Goal: Transaction & Acquisition: Purchase product/service

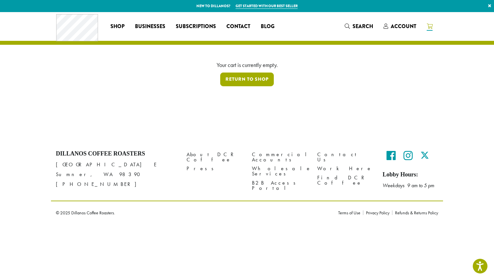
click at [251, 77] on link "Return to shop" at bounding box center [247, 80] width 54 height 14
click at [357, 26] on span "Search" at bounding box center [363, 27] width 21 height 8
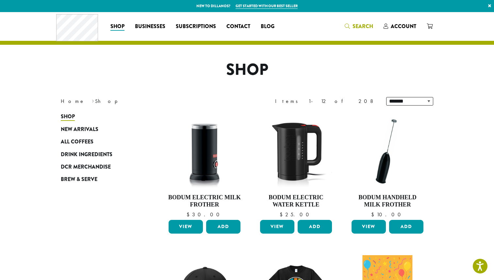
click at [353, 23] on span "Search" at bounding box center [363, 27] width 21 height 8
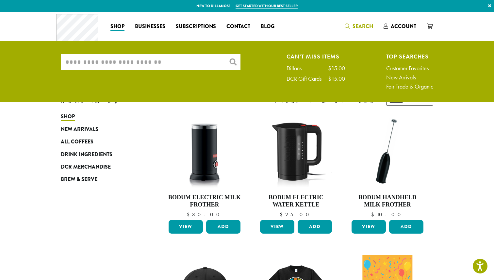
click at [146, 57] on input "What are you searching for?" at bounding box center [151, 62] width 180 height 16
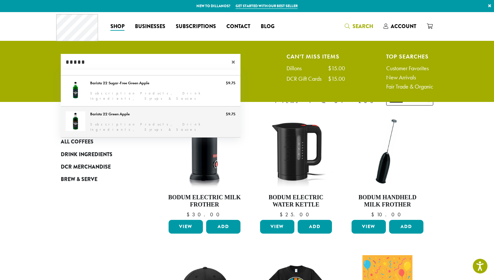
type input "*****"
click at [112, 116] on link "Barista 22 Green Apple" at bounding box center [151, 122] width 180 height 31
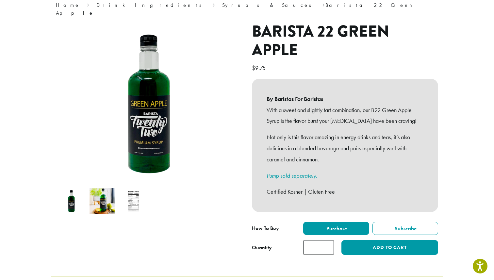
scroll to position [60, 0]
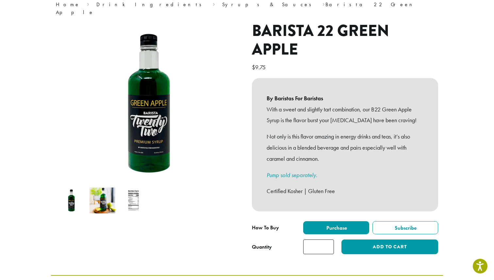
click at [328, 240] on input "*" at bounding box center [318, 247] width 31 height 15
type input "*"
click at [328, 240] on input "*" at bounding box center [318, 247] width 31 height 15
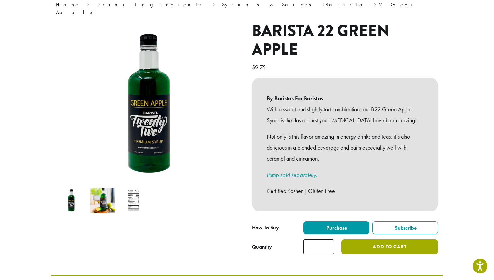
type input "**"
click at [391, 242] on button "Add to cart" at bounding box center [390, 247] width 97 height 15
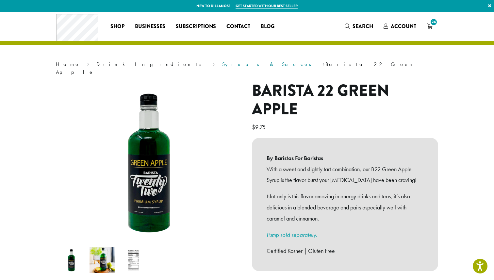
click at [222, 64] on link "Syrups & Sauces" at bounding box center [269, 64] width 94 height 7
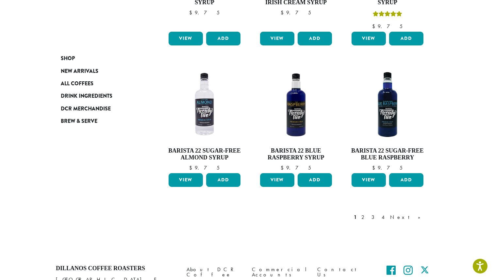
scroll to position [536, 0]
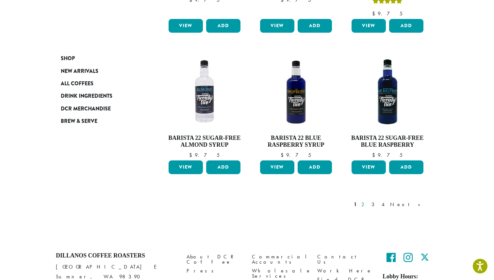
click at [368, 201] on link "2" at bounding box center [364, 205] width 8 height 8
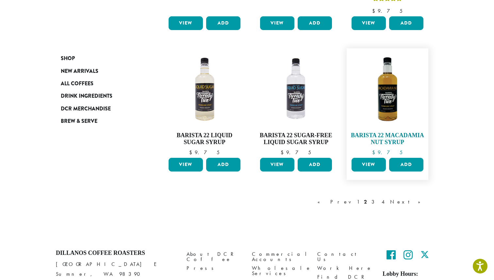
scroll to position [515, 0]
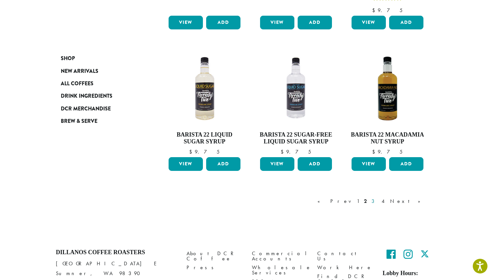
click at [379, 199] on link "3" at bounding box center [374, 201] width 8 height 8
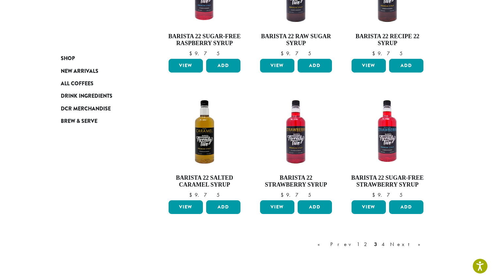
scroll to position [459, 0]
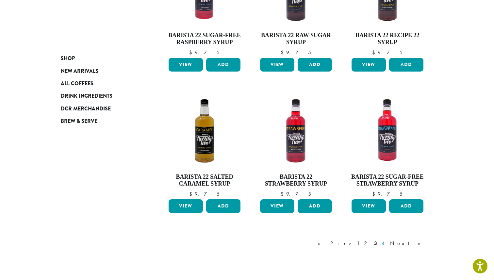
click at [387, 244] on link "4" at bounding box center [384, 244] width 7 height 8
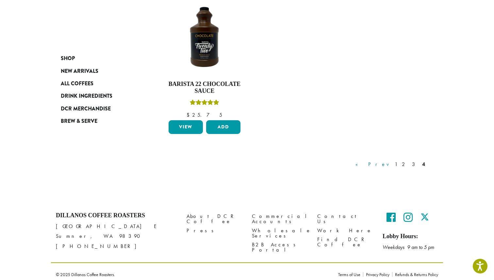
scroll to position [415, 0]
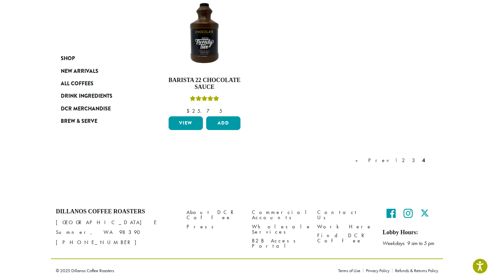
click at [399, 160] on link "1" at bounding box center [396, 161] width 5 height 8
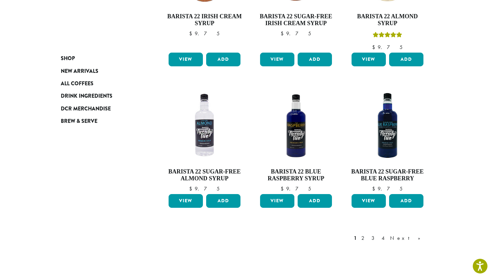
scroll to position [503, 0]
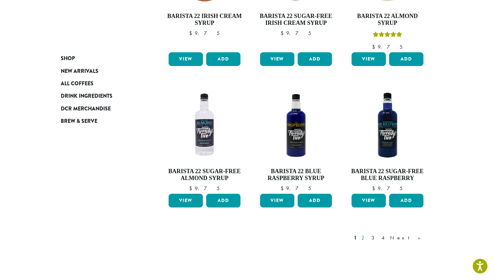
click at [368, 234] on link "2" at bounding box center [364, 238] width 8 height 8
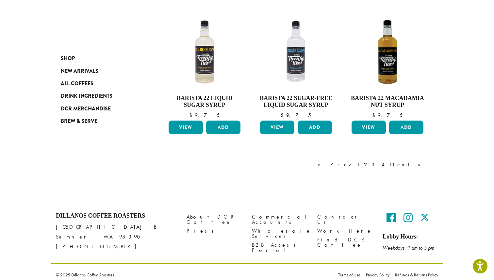
scroll to position [555, 0]
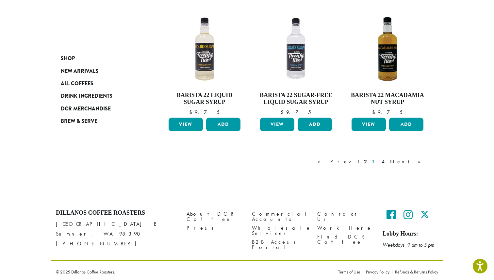
click at [379, 159] on link "3" at bounding box center [374, 162] width 8 height 8
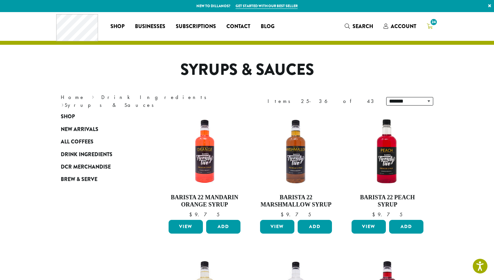
click at [431, 25] on span "24" at bounding box center [434, 22] width 9 height 9
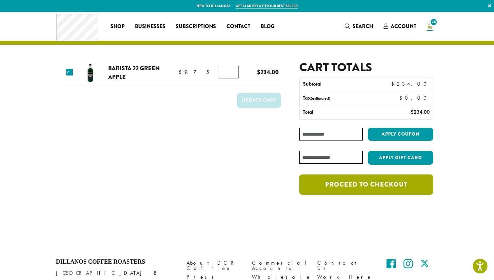
click at [363, 188] on link "Proceed to checkout" at bounding box center [367, 185] width 134 height 20
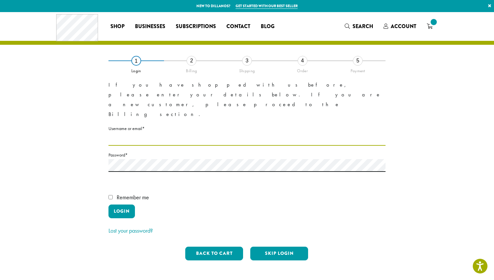
click at [120, 133] on input "Username or email * Required" at bounding box center [247, 139] width 277 height 13
click at [137, 133] on input "Username or email * Required" at bounding box center [247, 139] width 277 height 13
type input "**********"
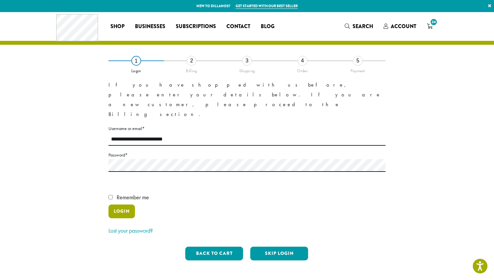
click at [116, 205] on button "Login" at bounding box center [122, 212] width 26 height 14
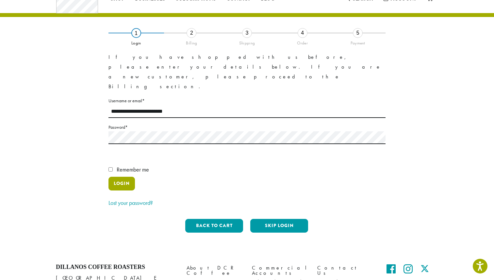
scroll to position [28, 0]
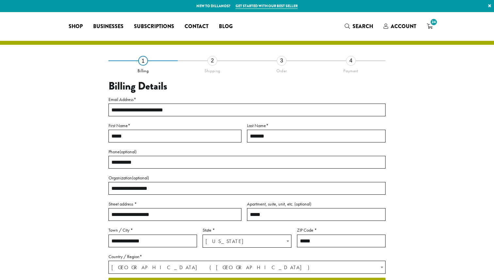
select select "**"
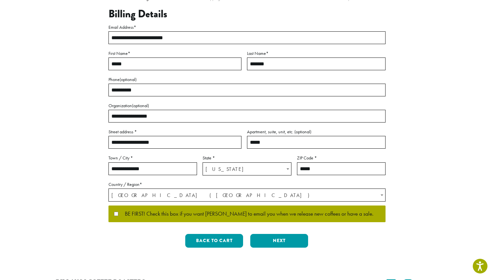
scroll to position [79, 0]
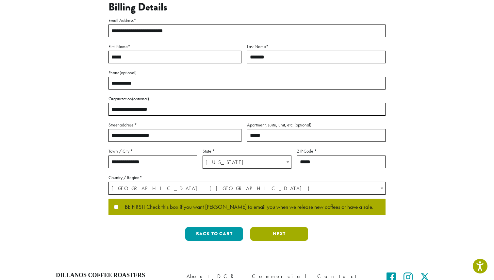
click at [278, 233] on button "Next" at bounding box center [279, 234] width 58 height 14
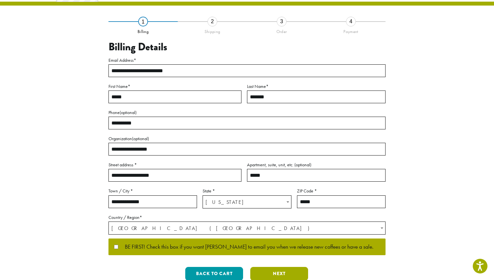
scroll to position [0, 0]
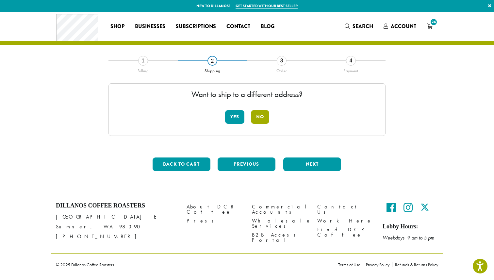
click at [261, 118] on button "No" at bounding box center [260, 117] width 18 height 14
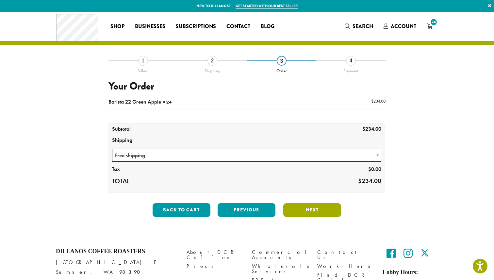
click at [316, 208] on button "Next" at bounding box center [312, 210] width 58 height 14
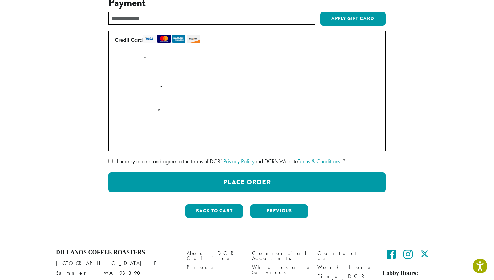
scroll to position [85, 0]
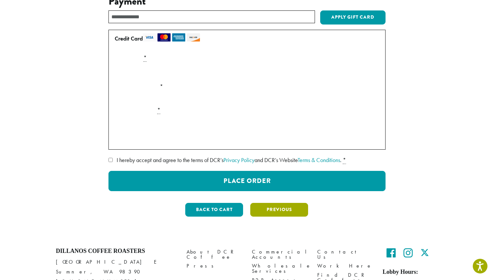
click at [279, 209] on button "Previous" at bounding box center [279, 210] width 58 height 14
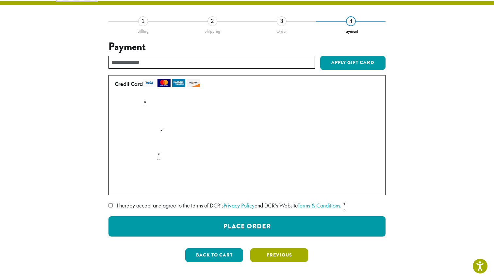
scroll to position [37, 0]
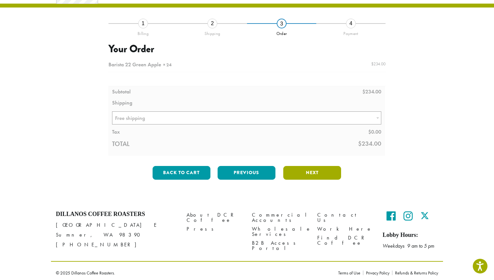
click at [310, 173] on button "Next" at bounding box center [312, 173] width 58 height 14
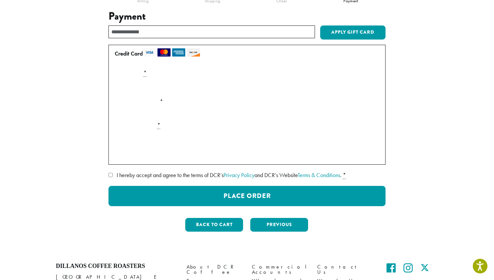
scroll to position [71, 0]
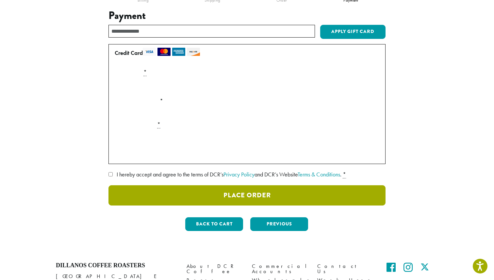
click at [247, 196] on button "Place Order" at bounding box center [247, 195] width 277 height 20
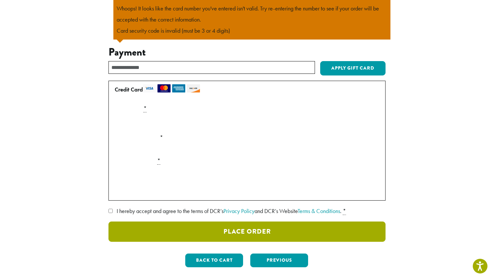
scroll to position [92, 0]
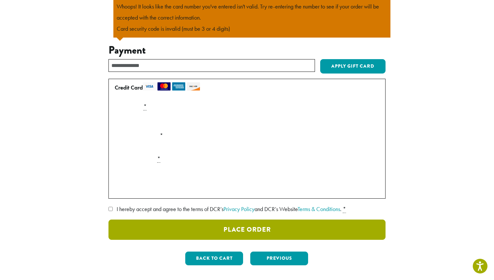
click at [239, 230] on button "Place Order" at bounding box center [247, 230] width 277 height 20
